Goal: Task Accomplishment & Management: Complete application form

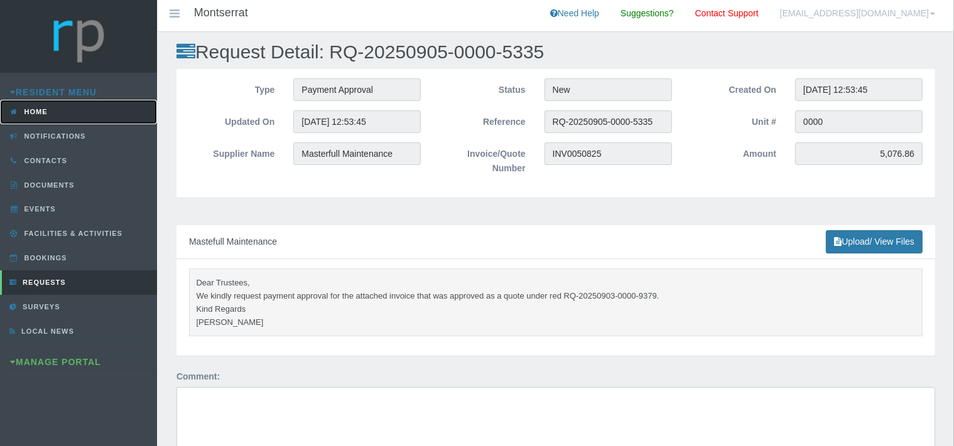
click at [51, 108] on link "Home" at bounding box center [78, 112] width 157 height 24
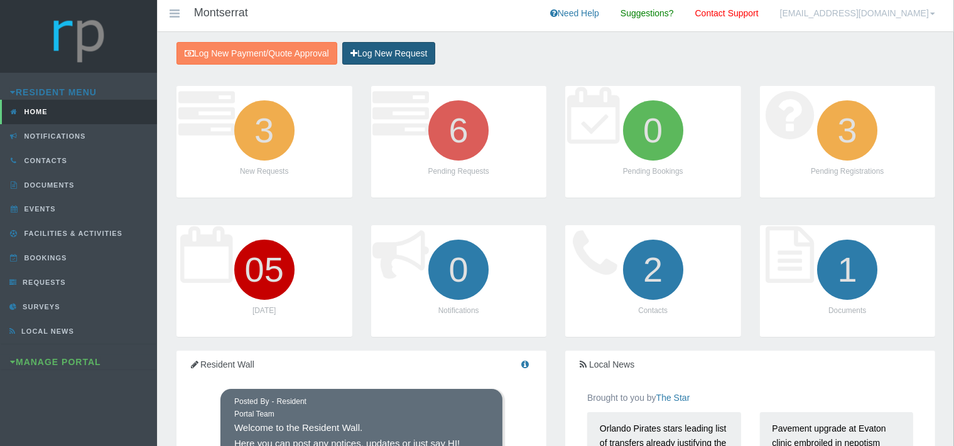
click at [389, 58] on link "Log New Request" at bounding box center [388, 53] width 93 height 23
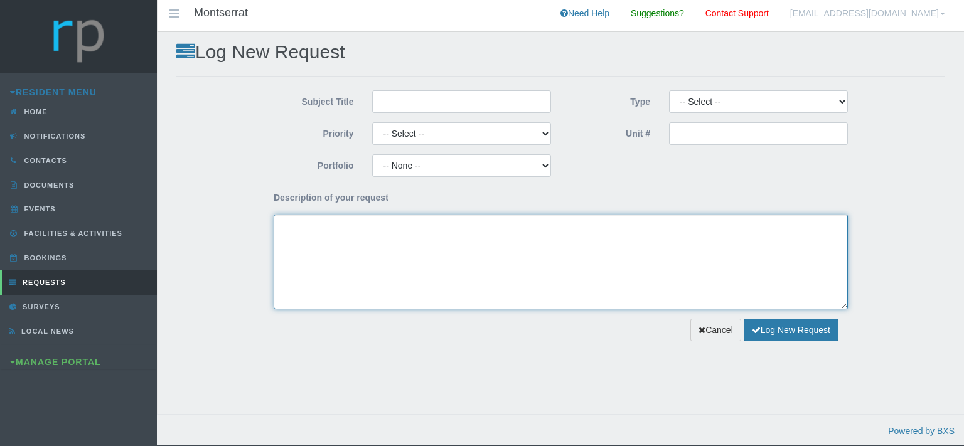
click at [333, 235] on textarea "Description of your request" at bounding box center [561, 262] width 574 height 95
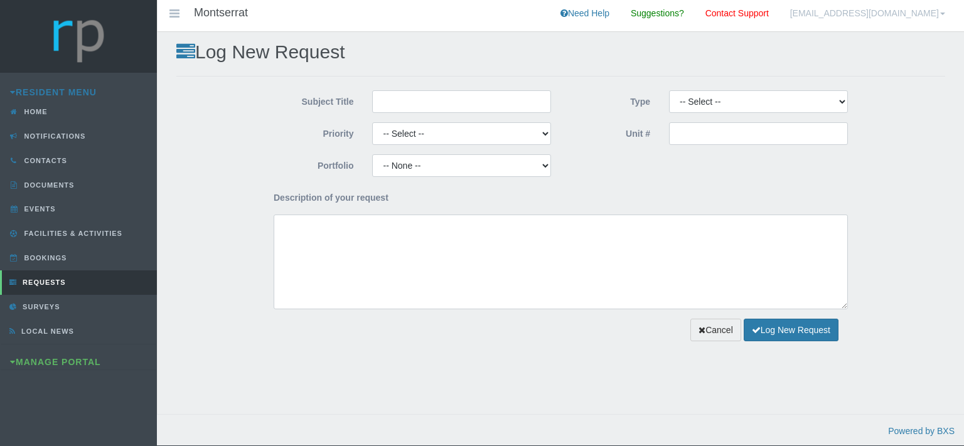
click at [579, 163] on div "Portfolio -- None -- Aesthetics Chairperson Communication Compliance / Rules an…" at bounding box center [560, 170] width 593 height 32
click at [669, 90] on select "-- Select -- Complaint Compliment Enquiry Request for maintenance Other (not li…" at bounding box center [758, 101] width 179 height 23
select select "PAYMENT"
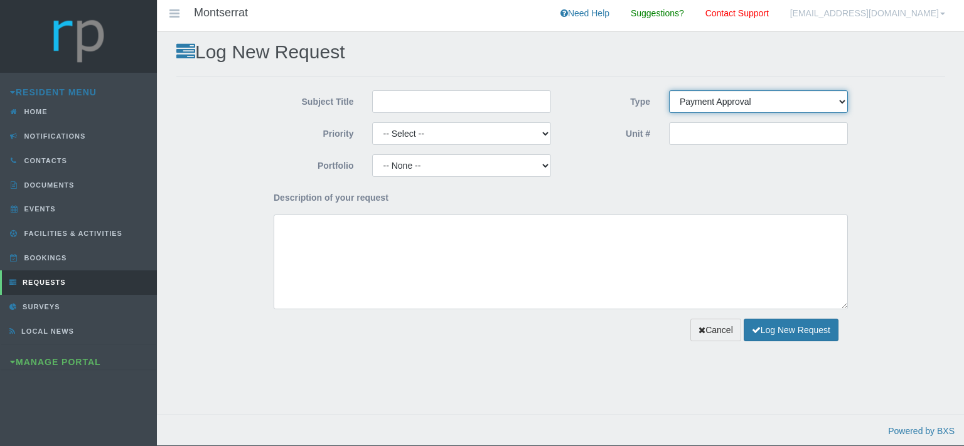
click option "Payment Approval" at bounding box center [0, 0] width 0 height 0
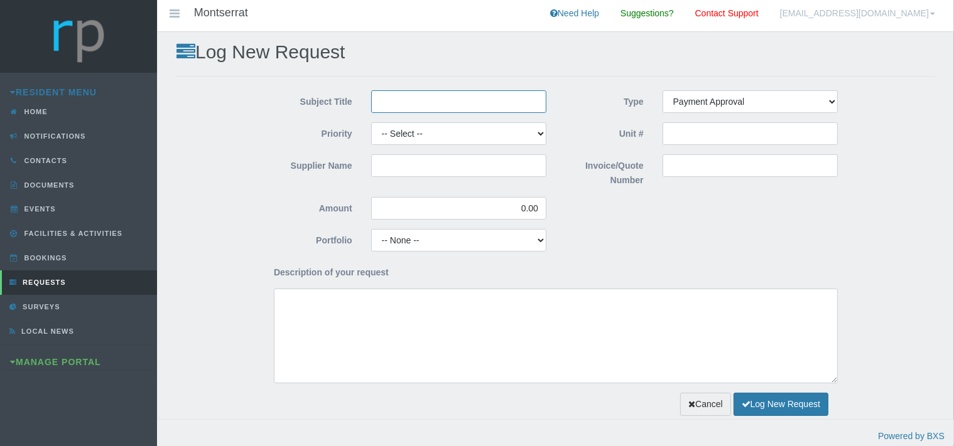
click at [463, 97] on input "Subject Title" at bounding box center [458, 101] width 175 height 23
type input "S"
type input "The Pest Controller"
click at [371, 122] on select "-- Select -- High Low Normal" at bounding box center [458, 133] width 175 height 23
select select "MEDIUM"
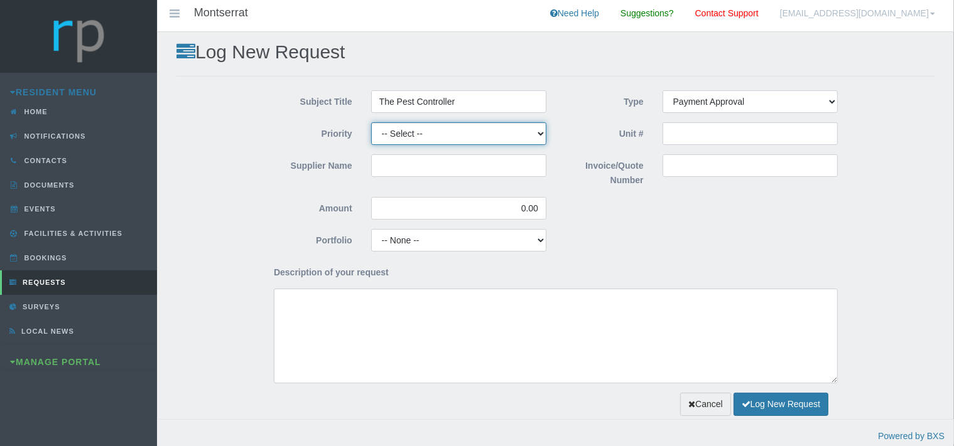
click option "Normal" at bounding box center [0, 0] width 0 height 0
click at [402, 163] on input "Supplier Name" at bounding box center [458, 165] width 175 height 23
type input "The Pest Controller"
drag, startPoint x: 541, startPoint y: 208, endPoint x: 505, endPoint y: 237, distance: 45.6
click at [480, 221] on div "Amount 0.00" at bounding box center [409, 213] width 291 height 32
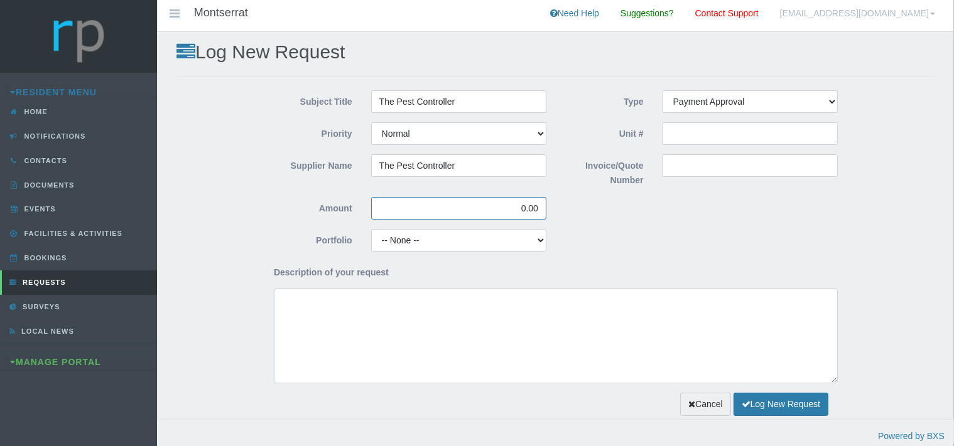
drag, startPoint x: 539, startPoint y: 212, endPoint x: 511, endPoint y: 210, distance: 28.3
click at [511, 210] on input "0.00" at bounding box center [458, 208] width 175 height 23
type input "950.00"
click at [371, 229] on select "-- None -- Aesthetics Chairperson Communication Compliance / Rules and Regulati…" at bounding box center [458, 240] width 175 height 23
select select "MAINT"
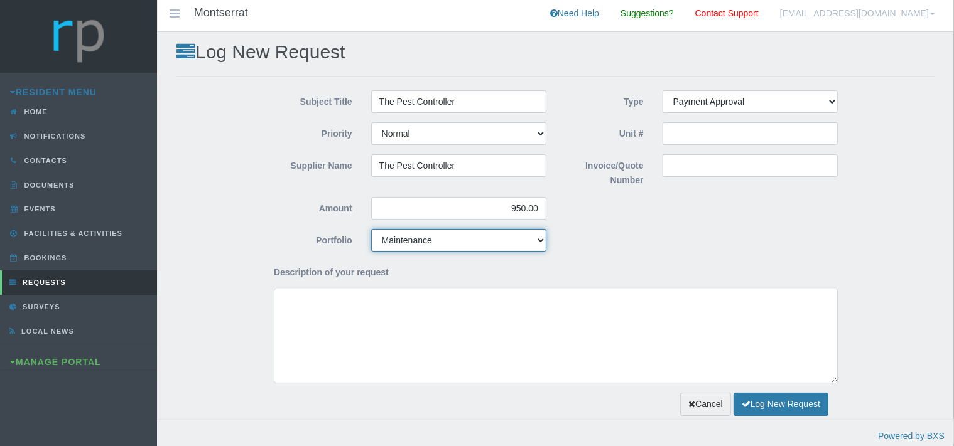
click option "Maintenance" at bounding box center [0, 0] width 0 height 0
click at [682, 164] on input "Invoice/Quote Number" at bounding box center [749, 165] width 175 height 23
paste input "INVOICE # NO.1023"
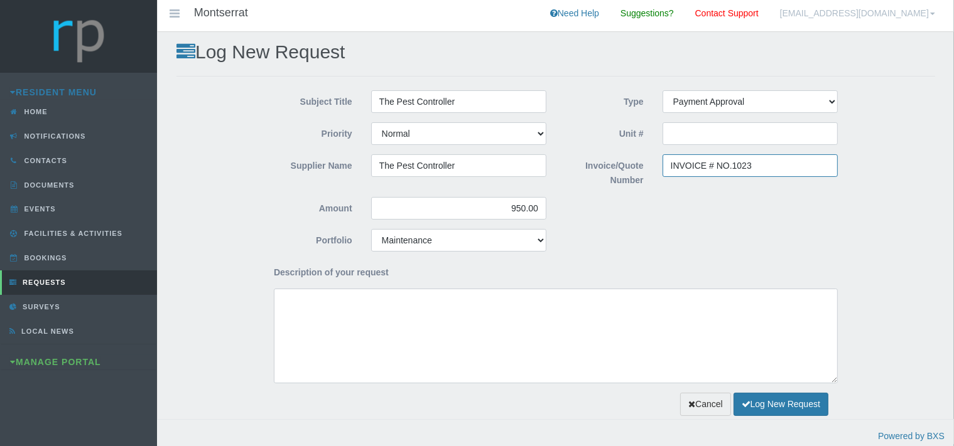
click at [716, 163] on input "INVOICE # NO.1023" at bounding box center [749, 165] width 175 height 23
type input "INV.1023"
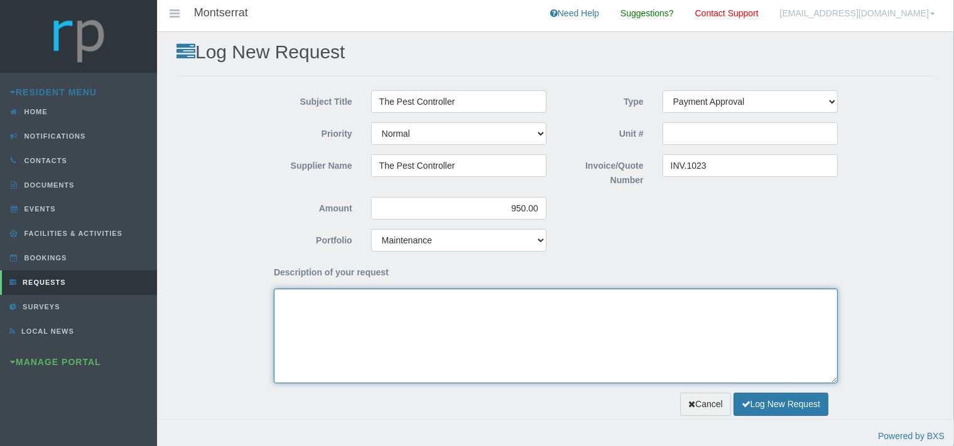
click at [393, 320] on textarea "Description of your request" at bounding box center [556, 336] width 564 height 95
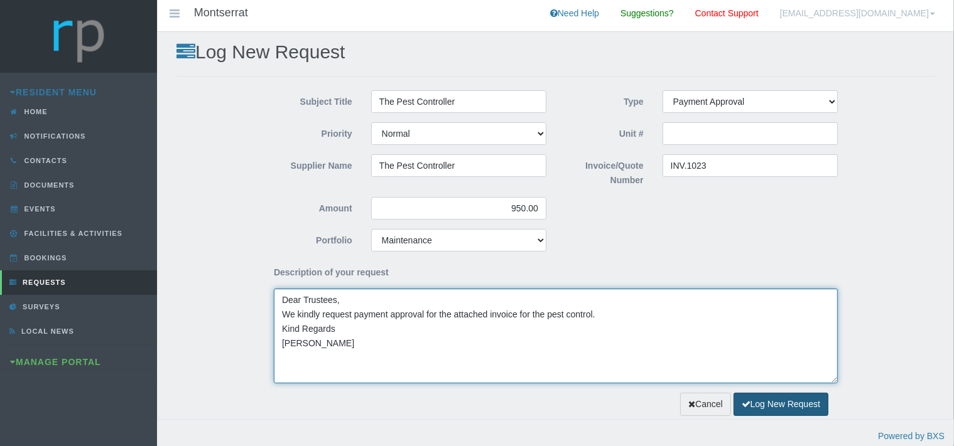
type textarea "Dear Trustees, We kindly request payment approval for the attached invoice for …"
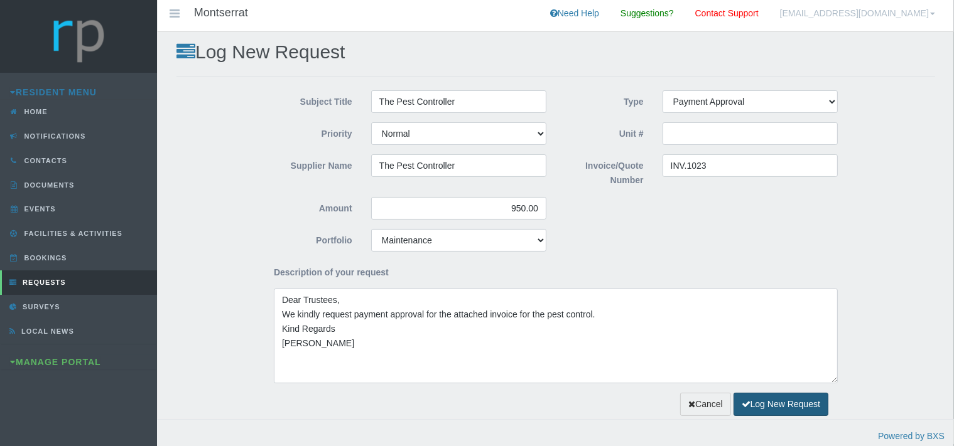
click at [767, 406] on button "Log New Request" at bounding box center [780, 404] width 95 height 23
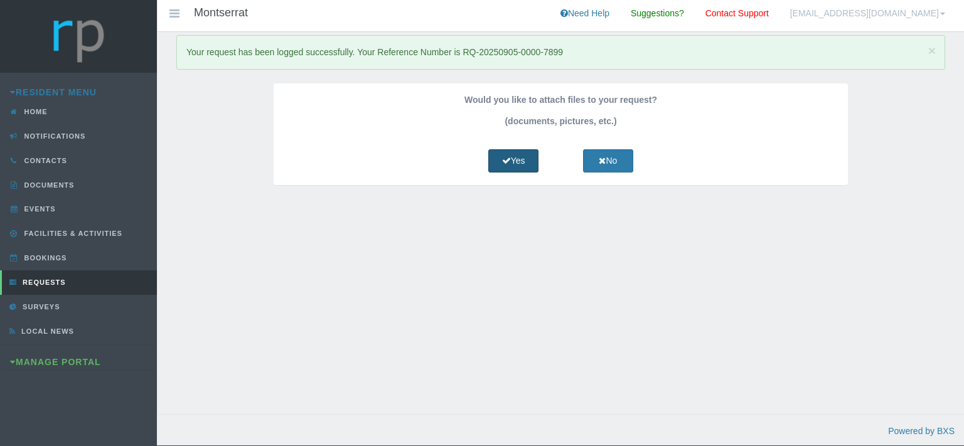
click at [530, 163] on link "Yes" at bounding box center [513, 160] width 50 height 23
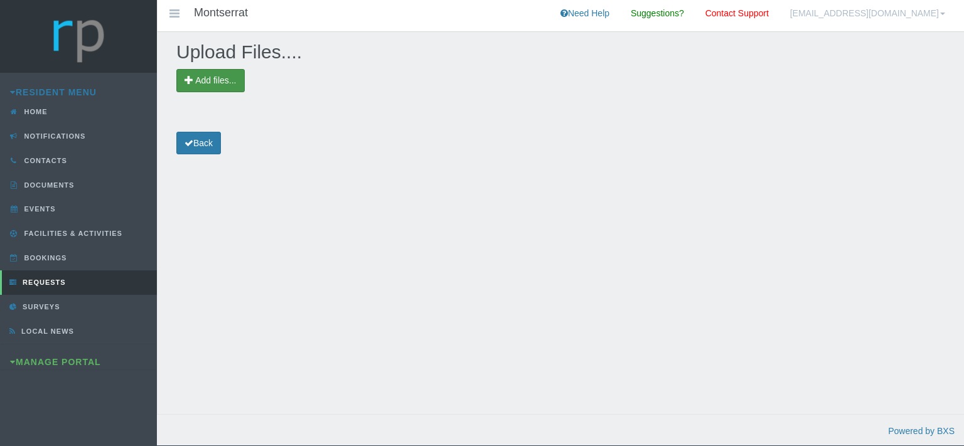
click at [238, 85] on span "Add files..." at bounding box center [210, 80] width 68 height 23
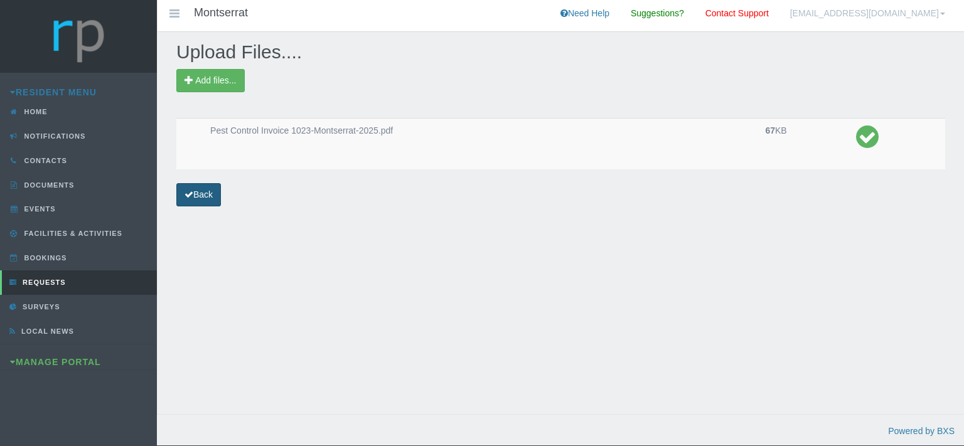
click at [205, 197] on link "Back" at bounding box center [198, 194] width 45 height 23
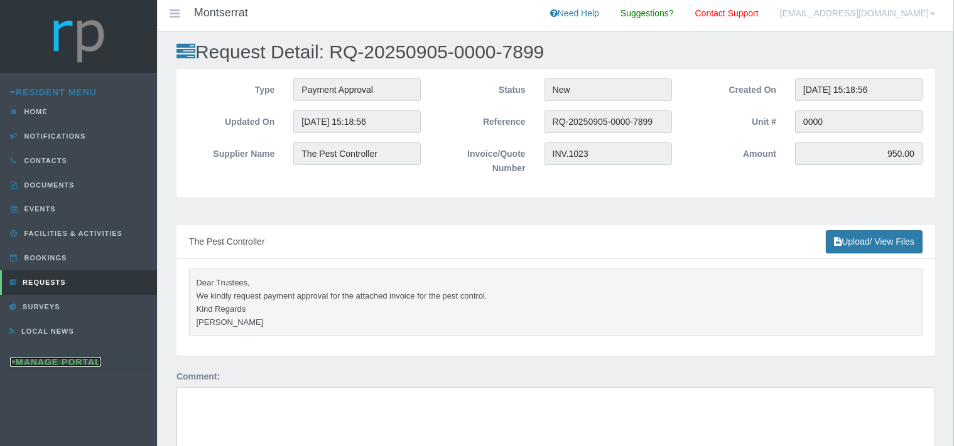
click at [72, 357] on link "Manage Portal" at bounding box center [55, 362] width 91 height 10
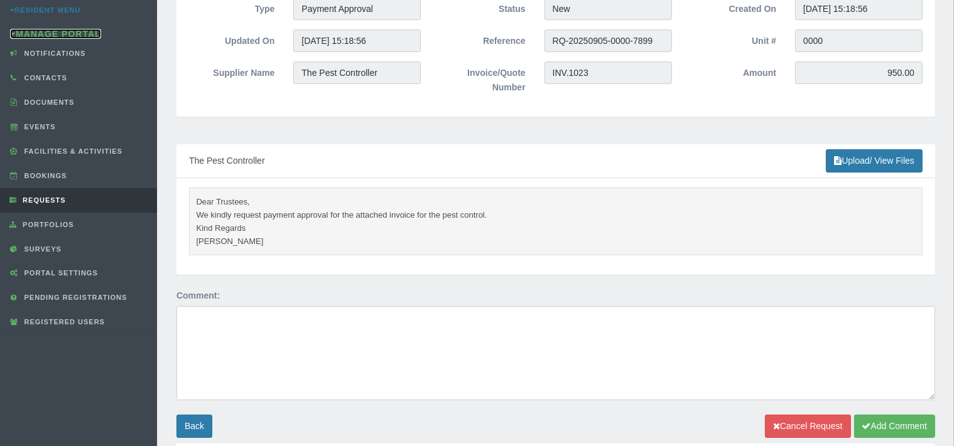
scroll to position [66, 0]
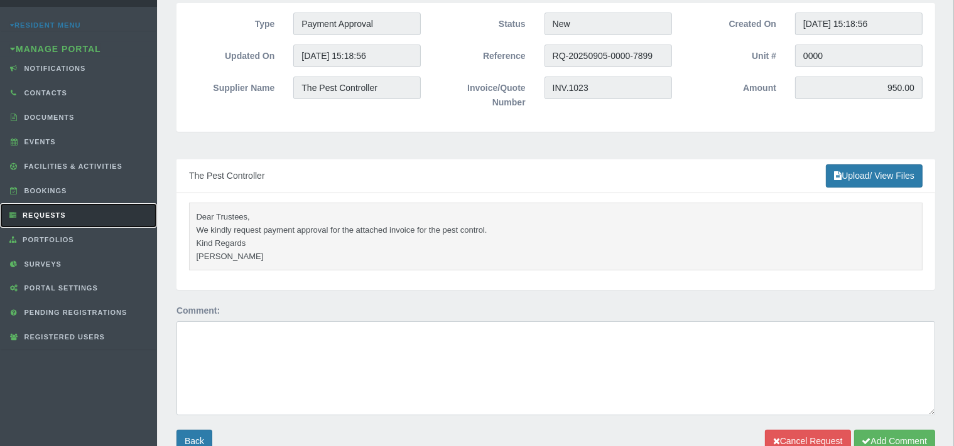
click at [57, 206] on link "Requests" at bounding box center [78, 215] width 157 height 24
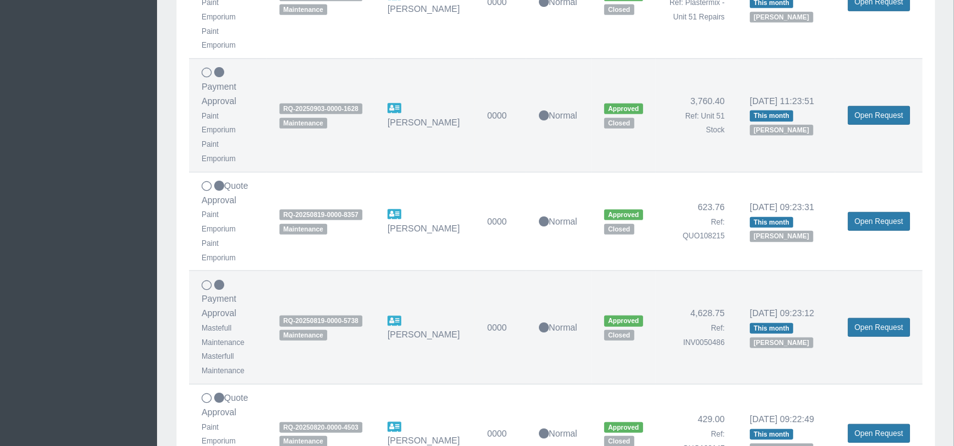
scroll to position [896, 0]
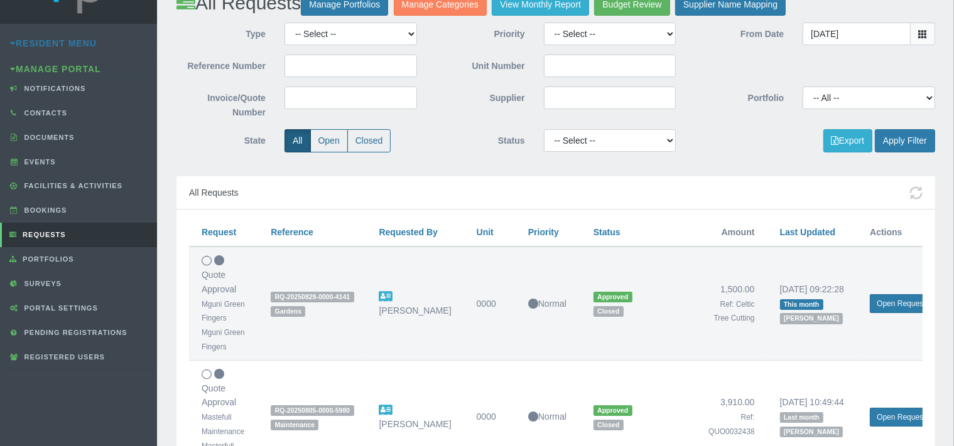
scroll to position [0, 0]
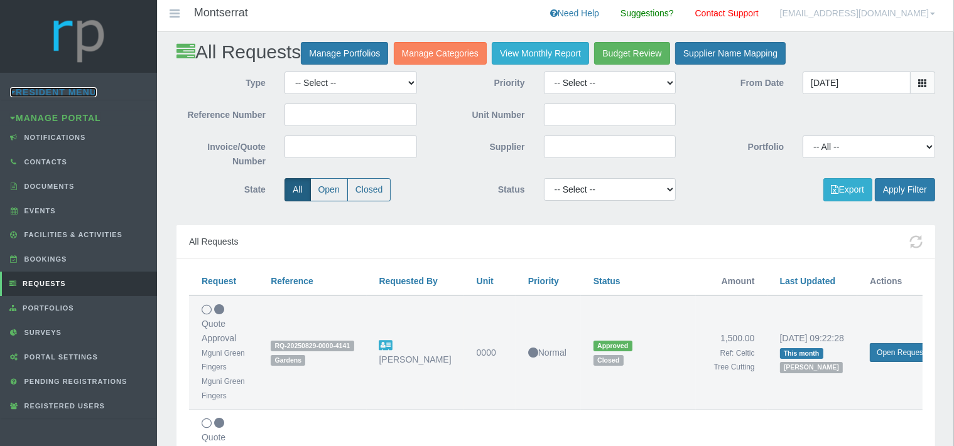
click at [40, 92] on link "Resident Menu" at bounding box center [53, 92] width 87 height 10
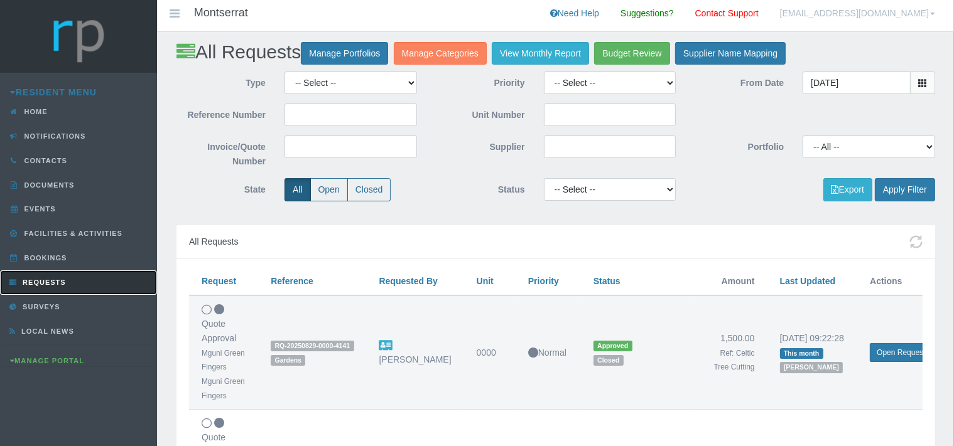
click at [46, 285] on link "Requests" at bounding box center [78, 283] width 157 height 24
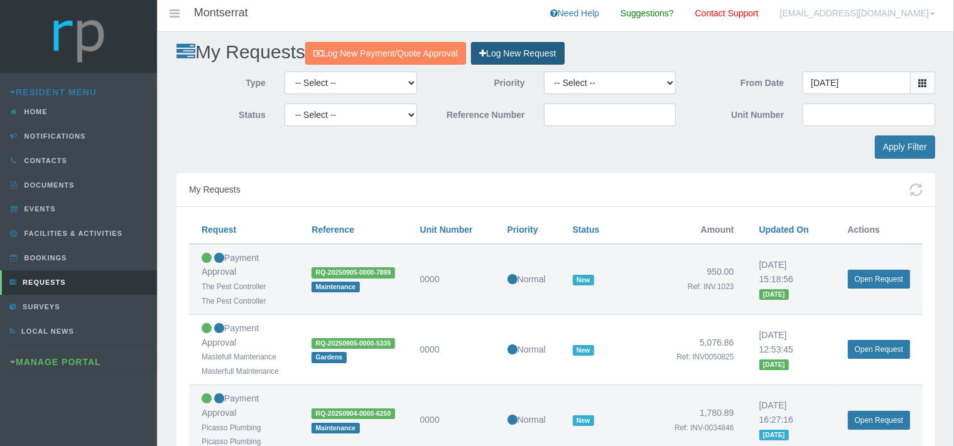
click at [547, 49] on link "Log New Request" at bounding box center [517, 53] width 93 height 23
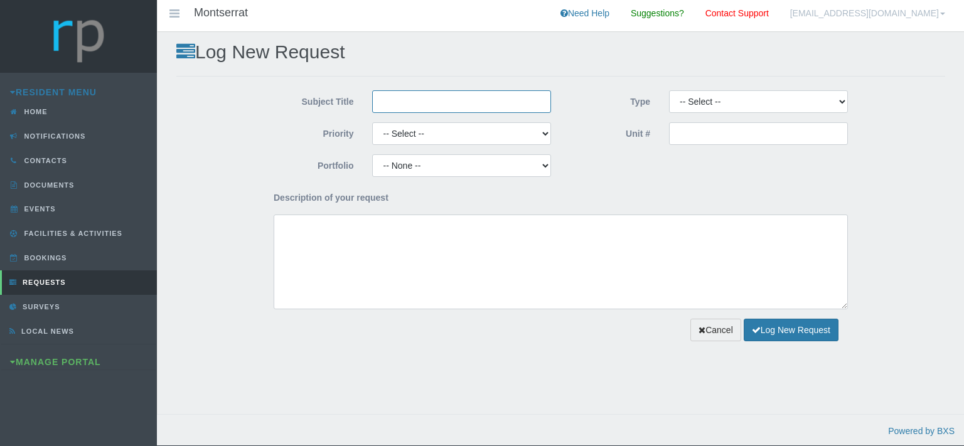
click at [413, 106] on input "Subject Title" at bounding box center [461, 101] width 179 height 23
type input "Prime Access"
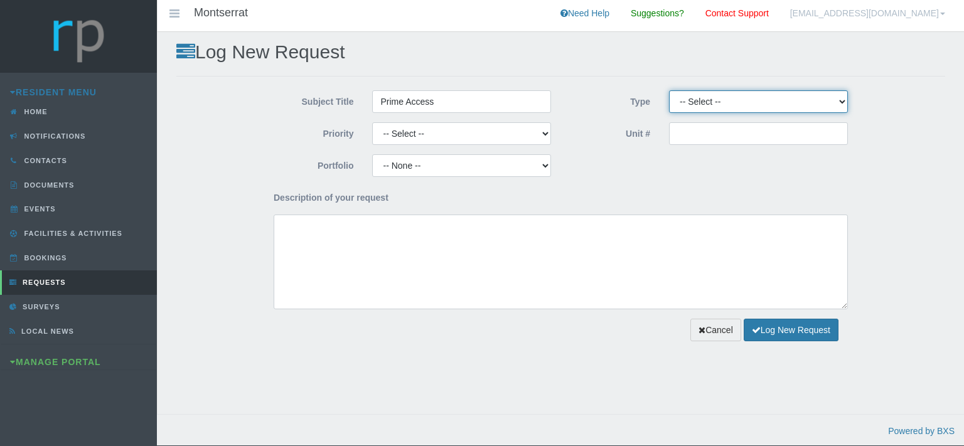
click at [669, 90] on select "-- Select -- Complaint Compliment Enquiry Request for maintenance Other (not li…" at bounding box center [758, 101] width 179 height 23
select select "PAYMENT"
click option "Payment Approval" at bounding box center [0, 0] width 0 height 0
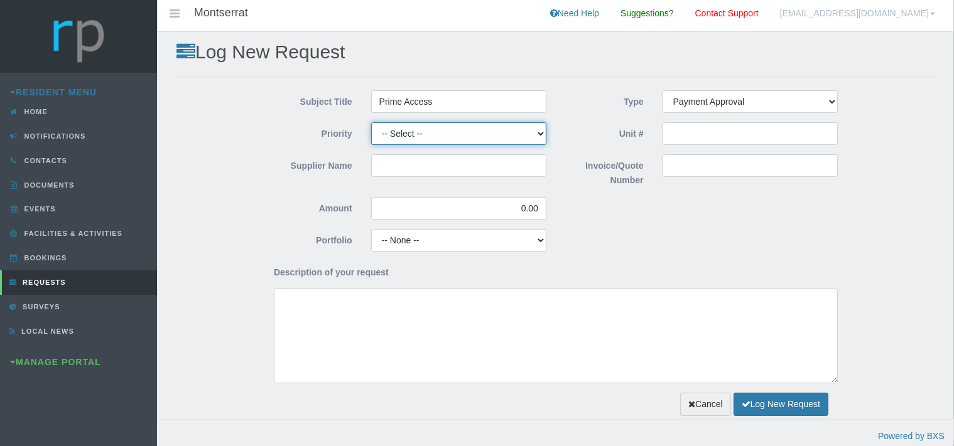
click at [371, 122] on select "-- Select -- High Low Normal" at bounding box center [458, 133] width 175 height 23
select select "MEDIUM"
click option "Normal" at bounding box center [0, 0] width 0 height 0
click at [401, 177] on div "Supplier Name" at bounding box center [409, 170] width 291 height 32
click at [406, 172] on input "Supplier Name" at bounding box center [458, 165] width 175 height 23
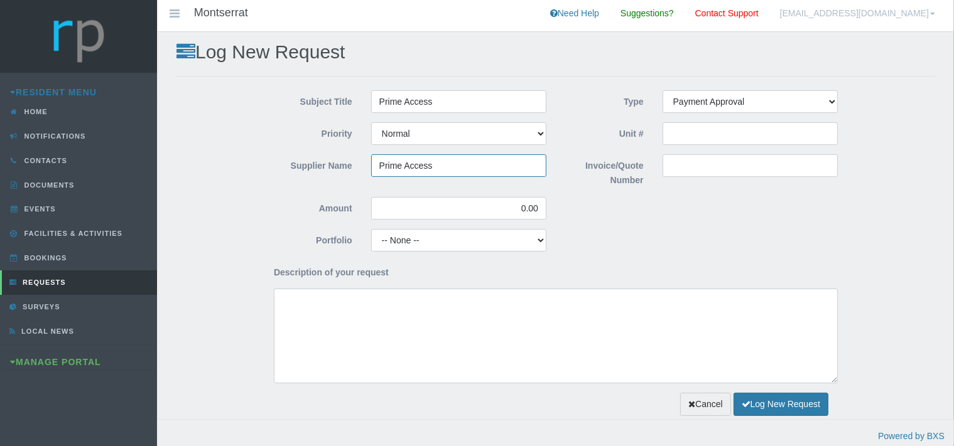
type input "Prime Access"
drag, startPoint x: 542, startPoint y: 206, endPoint x: 519, endPoint y: 203, distance: 24.1
click at [519, 203] on input "0.00" at bounding box center [458, 208] width 175 height 23
click at [669, 159] on input "Invoice/Quote Number" at bounding box center [749, 165] width 175 height 23
paste input "INV-19510"
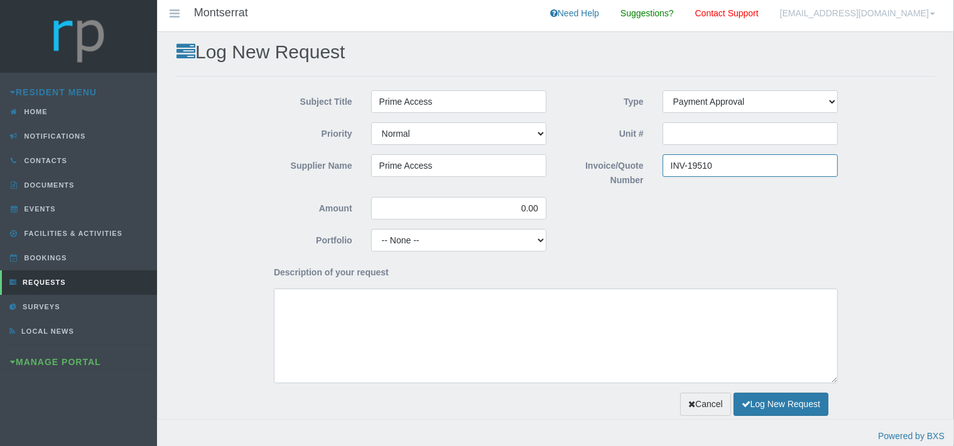
type input "INV-19510"
drag, startPoint x: 544, startPoint y: 205, endPoint x: 474, endPoint y: 212, distance: 70.0
click at [475, 212] on input "0.00" at bounding box center [458, 208] width 175 height 23
type input "2,948.89"
click at [371, 229] on select "-- None -- Aesthetics Chairperson Communication Compliance / Rules and Regulati…" at bounding box center [458, 240] width 175 height 23
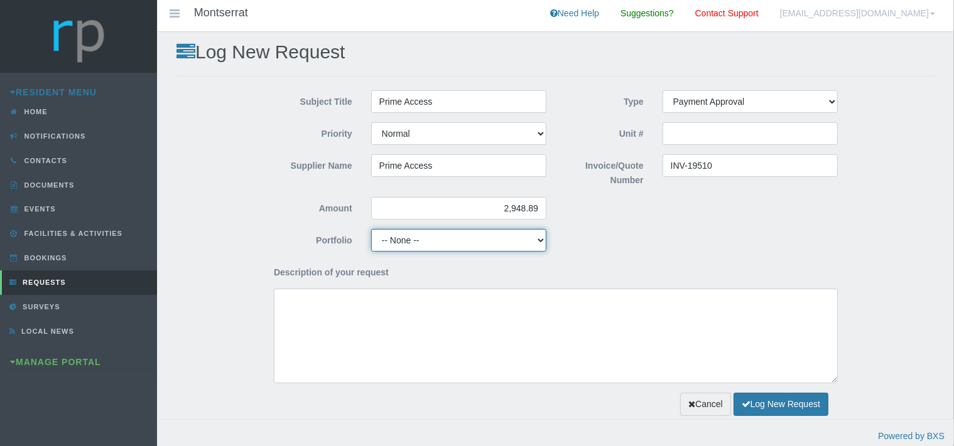
select select "SECURITY"
click option "Security" at bounding box center [0, 0] width 0 height 0
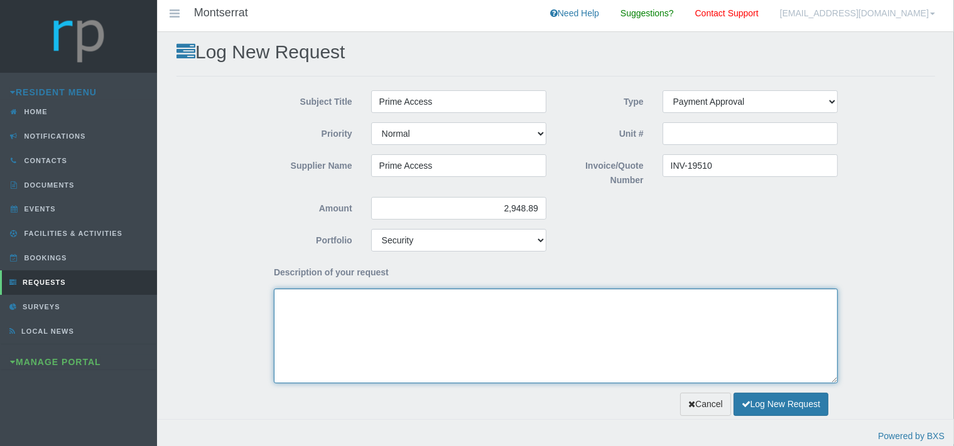
click at [292, 318] on textarea "Description of your request" at bounding box center [556, 336] width 564 height 95
drag, startPoint x: 433, startPoint y: 310, endPoint x: 450, endPoint y: 328, distance: 24.9
click at [435, 313] on textarea "Dear Trustees, we kindly request payment approval ont eh attached invoice for" at bounding box center [556, 336] width 564 height 95
click at [451, 313] on textarea "Dear Trustees, we kindly request payment approval on t eh attached invoice for" at bounding box center [556, 336] width 564 height 95
click at [540, 308] on textarea "Dear Trustees, we kindly request payment approval on the attached invoice for" at bounding box center [556, 336] width 564 height 95
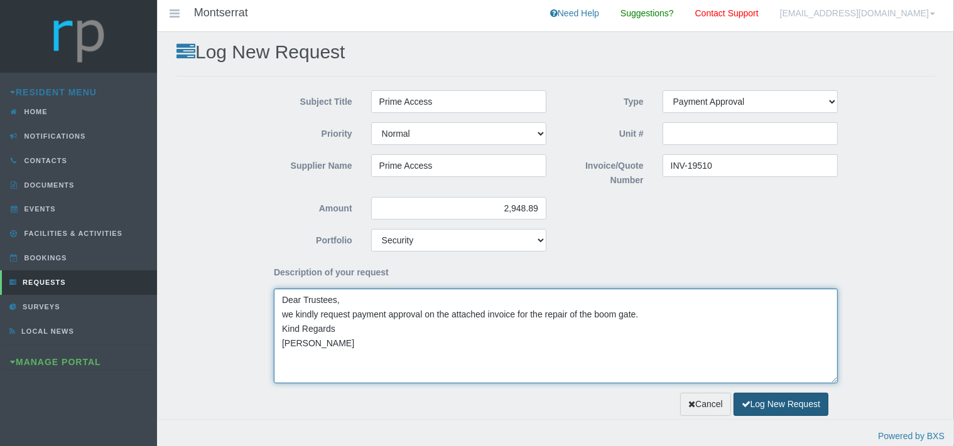
type textarea "Dear Trustees, we kindly request payment approval on the attached invoice for t…"
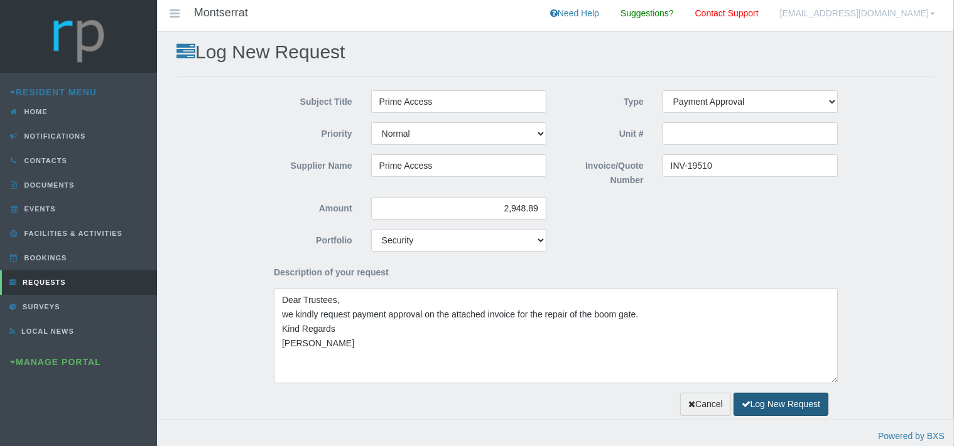
click at [766, 406] on button "Log New Request" at bounding box center [780, 404] width 95 height 23
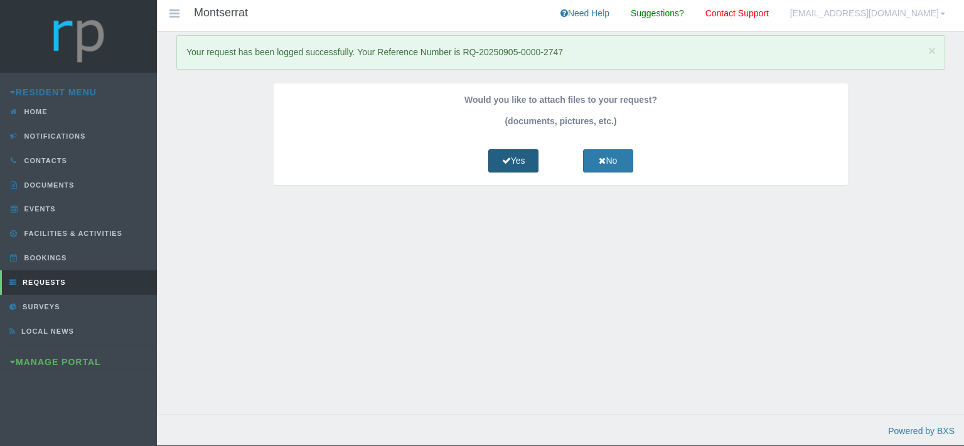
click at [507, 160] on icon at bounding box center [506, 160] width 9 height 9
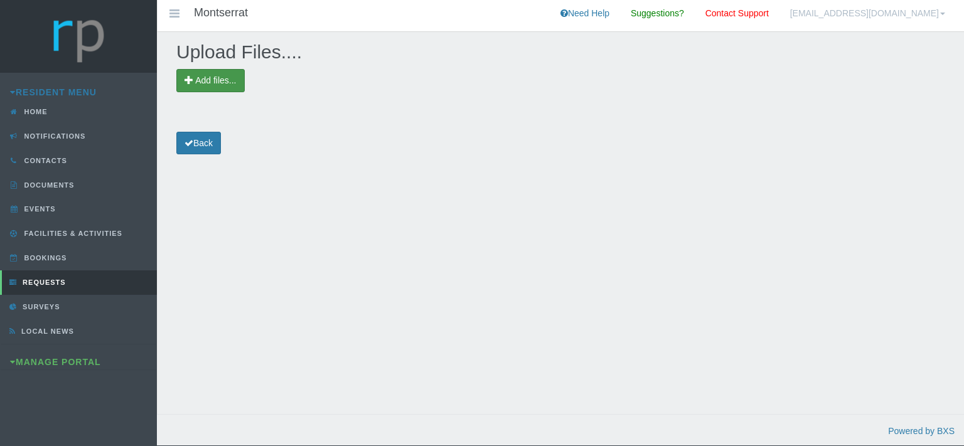
click at [234, 79] on span "Add files..." at bounding box center [215, 80] width 41 height 10
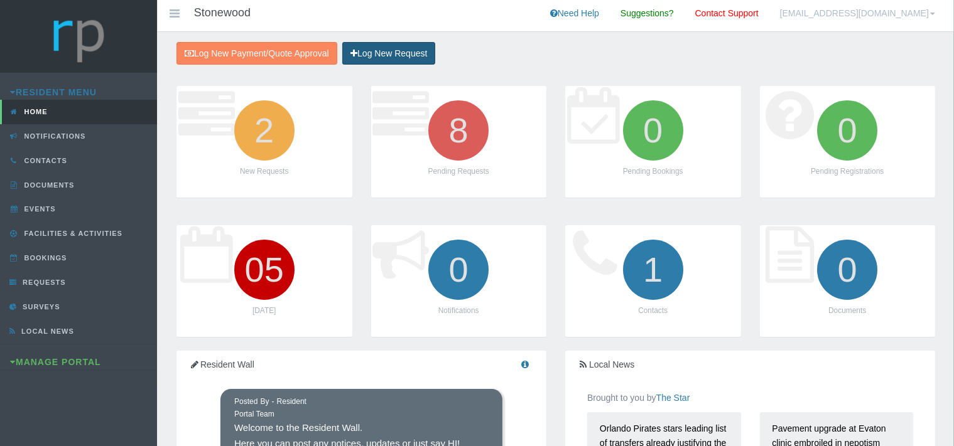
click at [413, 46] on link "Log New Request" at bounding box center [388, 53] width 93 height 23
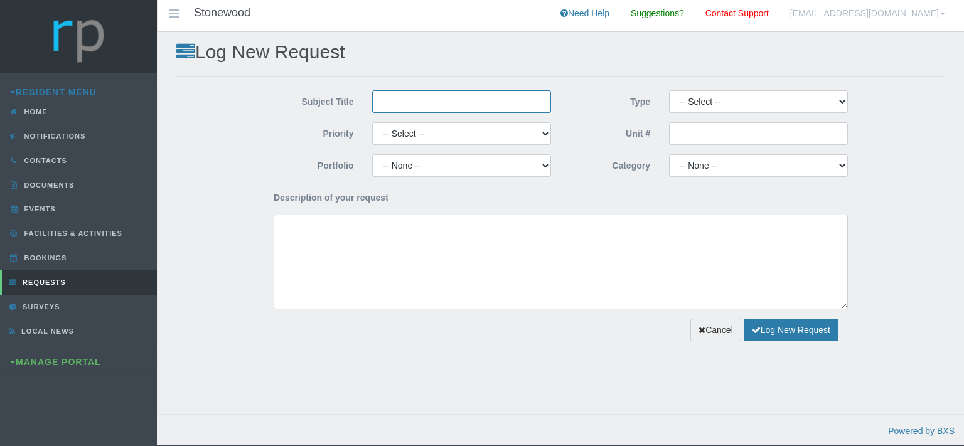
click at [434, 102] on input "Subject Title" at bounding box center [461, 101] width 179 height 23
type input "Love Electrical"
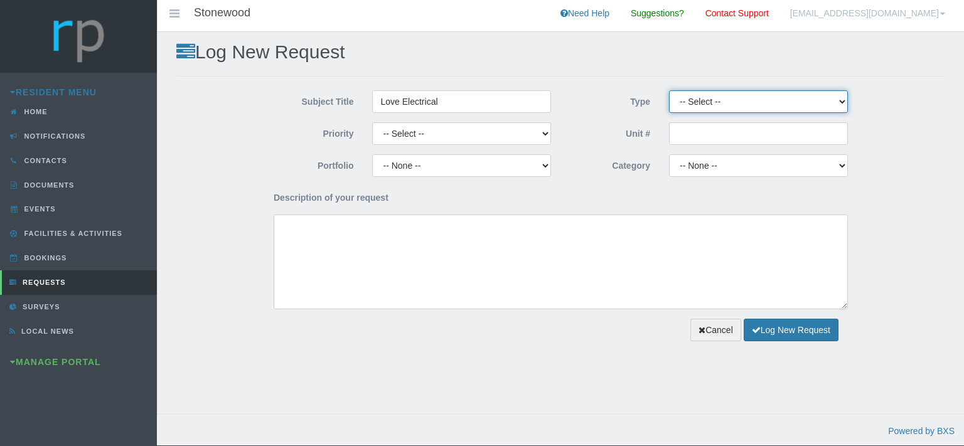
click at [669, 90] on select "-- Select -- Complaint Compliment Enquiry Request for maintenance Other (not li…" at bounding box center [758, 101] width 179 height 23
select select "QUOTE"
click option "Quote Approval" at bounding box center [0, 0] width 0 height 0
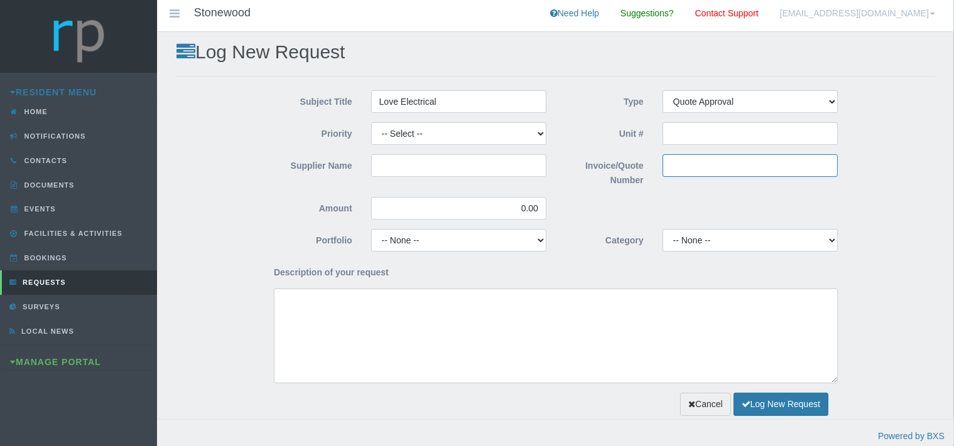
click at [683, 173] on input "Invoice/Quote Number" at bounding box center [749, 165] width 175 height 23
paste input "D 1255"
type input "D 1255"
click at [371, 122] on select "-- Select -- High Low Normal" at bounding box center [458, 133] width 175 height 23
select select "MEDIUM"
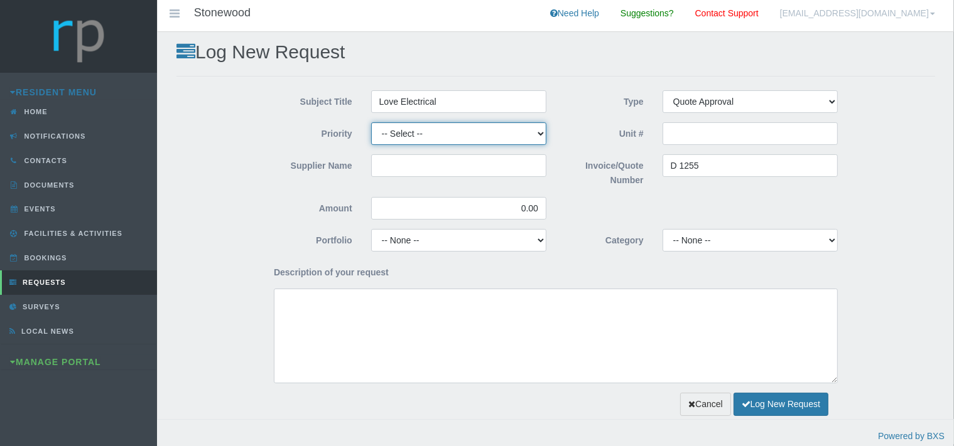
click option "Normal" at bounding box center [0, 0] width 0 height 0
click at [409, 170] on input "Supplier Name" at bounding box center [458, 165] width 175 height 23
type input "Love Electrical"
drag, startPoint x: 542, startPoint y: 207, endPoint x: 508, endPoint y: 206, distance: 33.9
click at [508, 206] on input "0.00" at bounding box center [458, 208] width 175 height 23
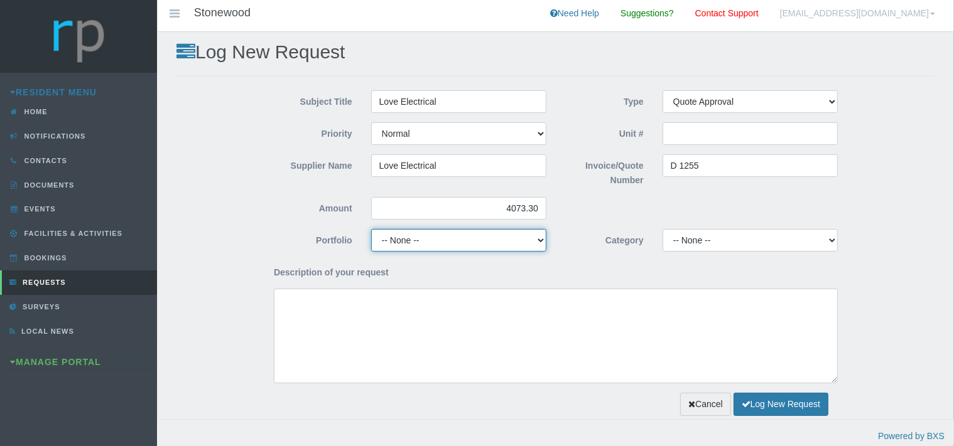
type input "4,073.30"
click at [371, 229] on select "-- None -- Chairperson Communication Estate Manager Finance Gardens Maintenance…" at bounding box center [458, 240] width 175 height 23
select select "MAINT"
click option "Maintenance" at bounding box center [0, 0] width 0 height 0
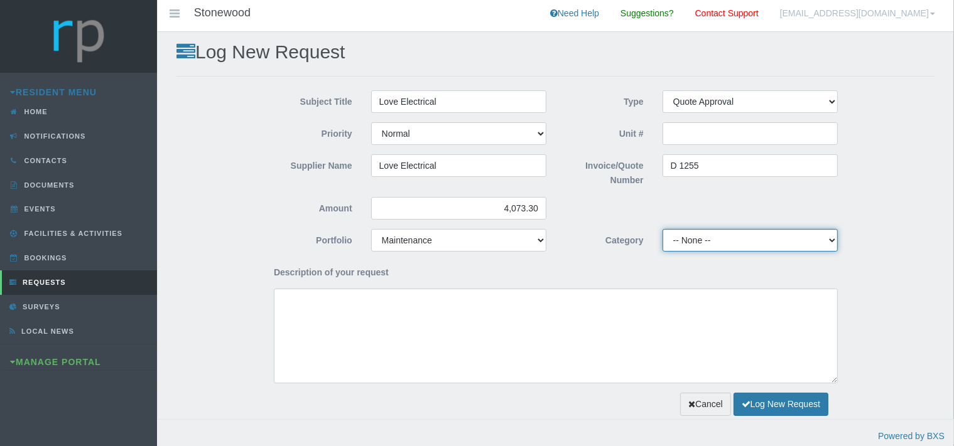
click at [662, 229] on select "-- None -- 10 YMP - Borehole 10 YMP - Fire Equipment 10 YMP - Garden upgrades 1…" at bounding box center [749, 240] width 175 height 23
select select "37d34446-e8df-4c5a-aef6-7746de10c07e"
click option "10 YMP Electrical" at bounding box center [0, 0] width 0 height 0
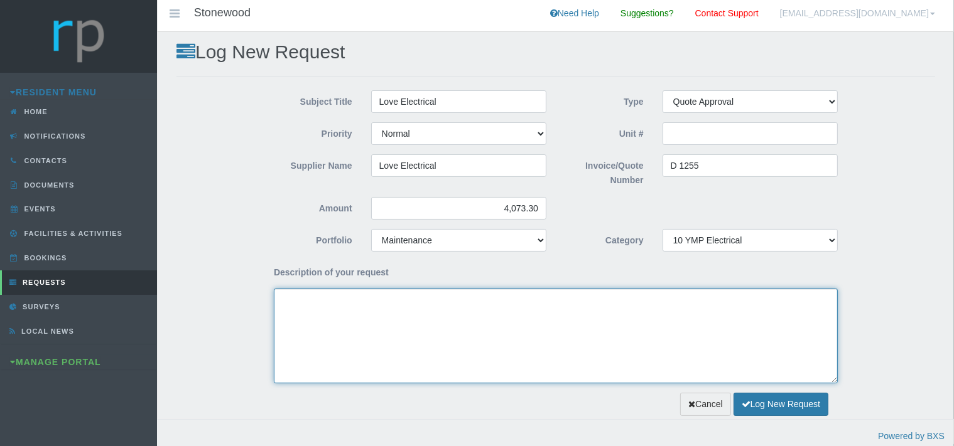
click at [470, 295] on textarea "Description of your request" at bounding box center [556, 336] width 564 height 95
click at [534, 316] on textarea "Dear Trustees, We kindly request approval for the attached quote for the repairs" at bounding box center [556, 336] width 564 height 95
paste textarea "five boundary wall lights that are broken"
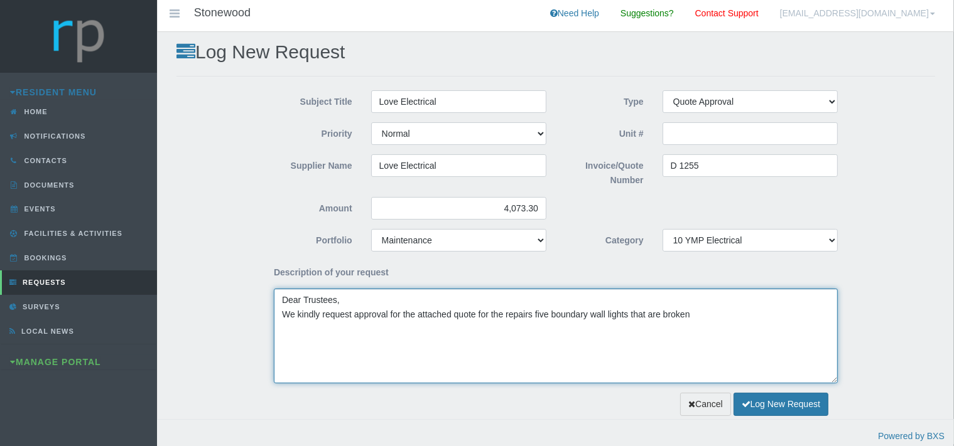
click at [534, 315] on textarea "Dear Trustees, We kindly request approval for the attached quote for the repair…" at bounding box center [556, 336] width 564 height 95
click at [702, 312] on textarea "Dear Trustees, We kindly request approval for the attached quote for the repair…" at bounding box center [556, 336] width 564 height 95
type textarea "Dear Trustees, We kindly request approval for the attached quote for the repair…"
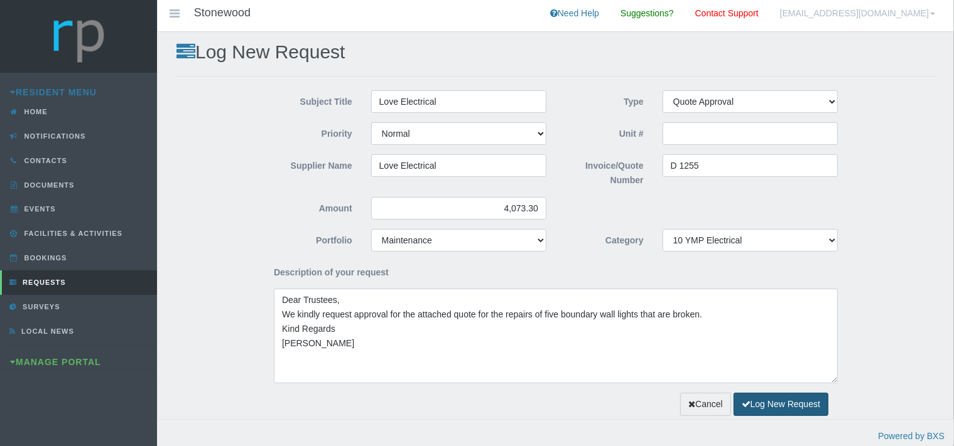
click at [778, 401] on button "Log New Request" at bounding box center [780, 404] width 95 height 23
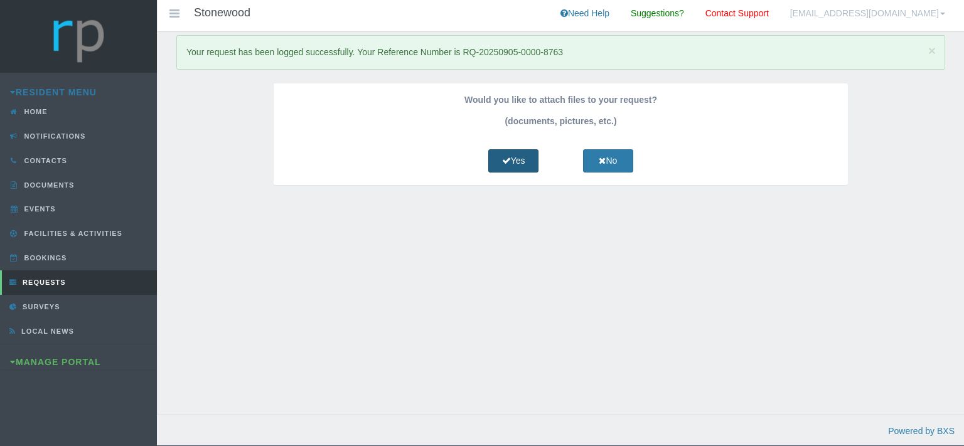
click at [522, 157] on link "Yes" at bounding box center [513, 160] width 50 height 23
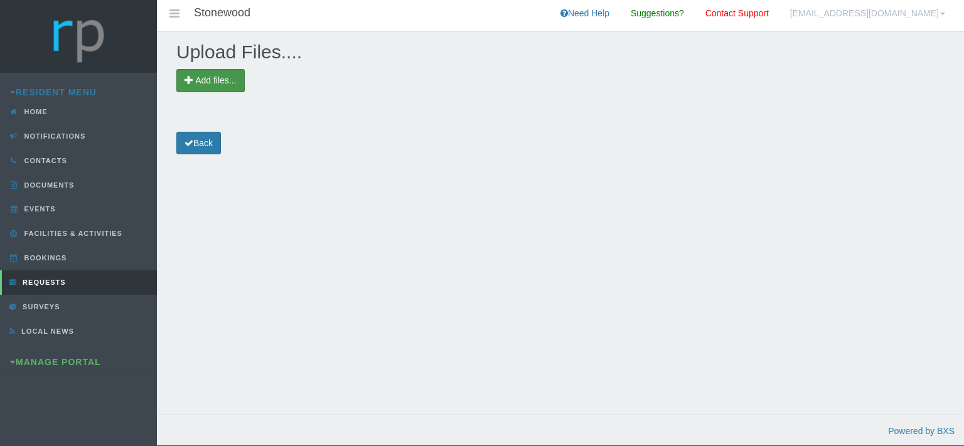
click at [219, 75] on span "Add files..." at bounding box center [210, 80] width 68 height 23
